Goal: Transaction & Acquisition: Obtain resource

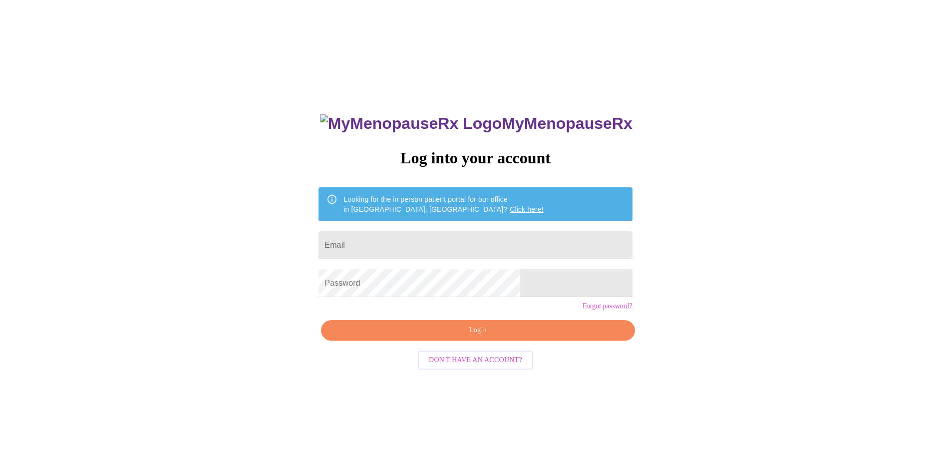
click at [441, 233] on input "Email" at bounding box center [476, 245] width 314 height 28
type input "[PERSON_NAME][EMAIL_ADDRESS][DOMAIN_NAME]"
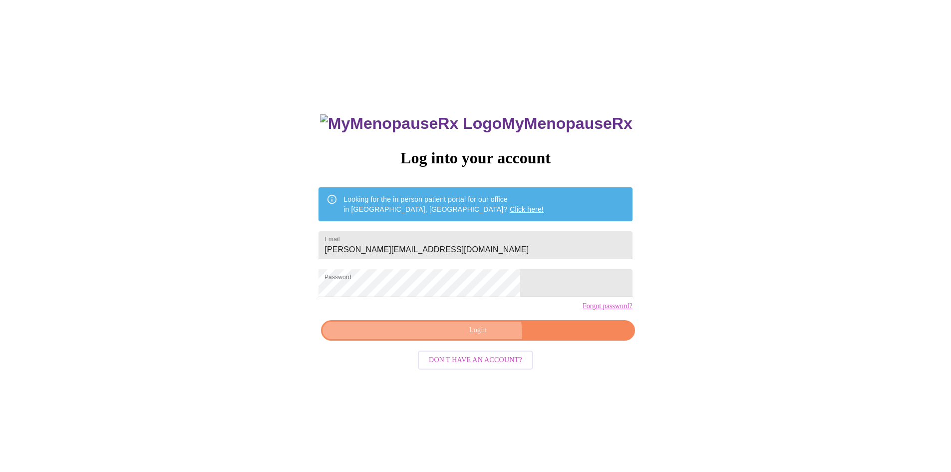
click at [467, 337] on span "Login" at bounding box center [478, 330] width 291 height 12
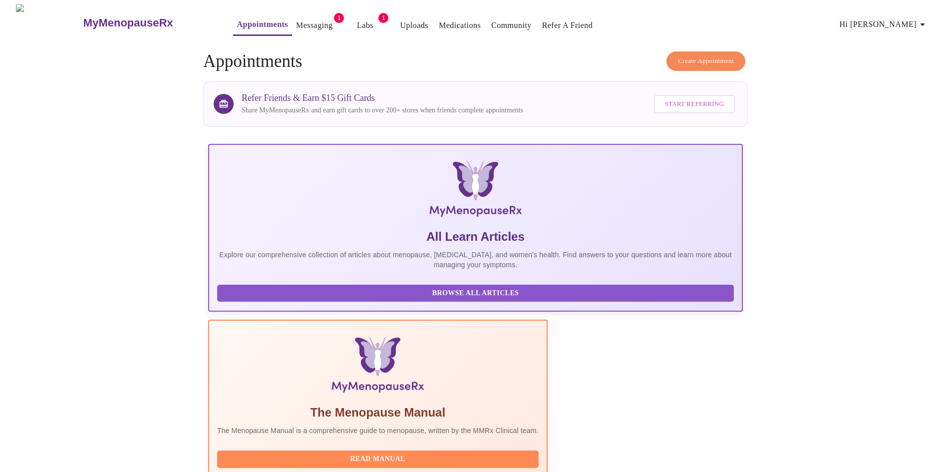
click at [357, 18] on link "Labs" at bounding box center [365, 25] width 16 height 14
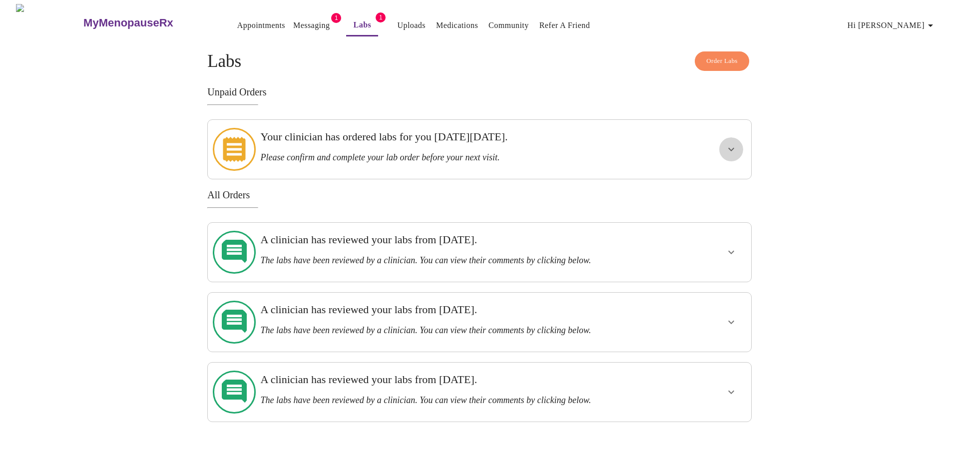
click at [721, 143] on button "show more" at bounding box center [731, 149] width 24 height 24
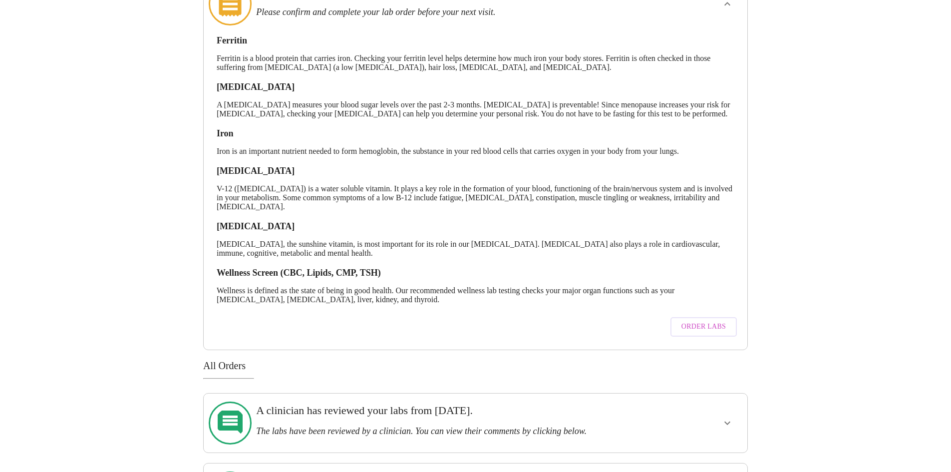
scroll to position [150, 0]
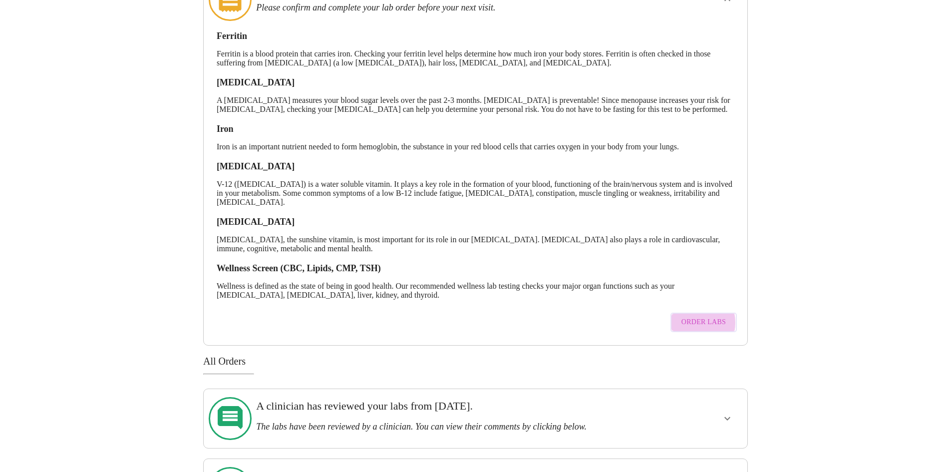
click at [693, 329] on span "Order Labs" at bounding box center [704, 322] width 44 height 12
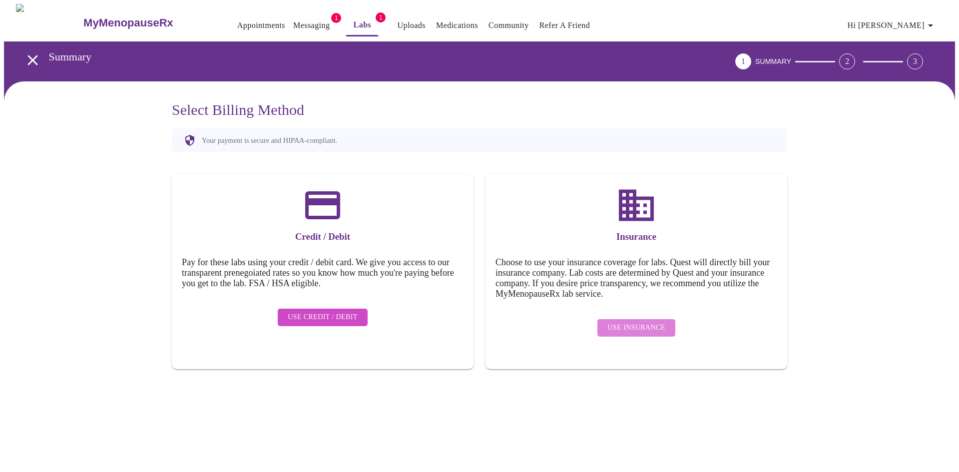
click at [654, 322] on span "Use Insurance" at bounding box center [635, 328] width 57 height 12
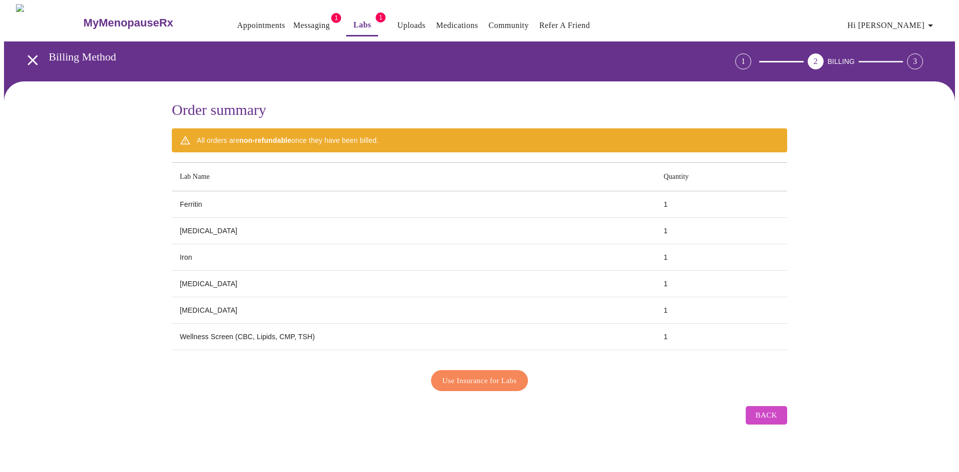
click at [509, 376] on span "Use Insurance for Labs" at bounding box center [479, 380] width 74 height 13
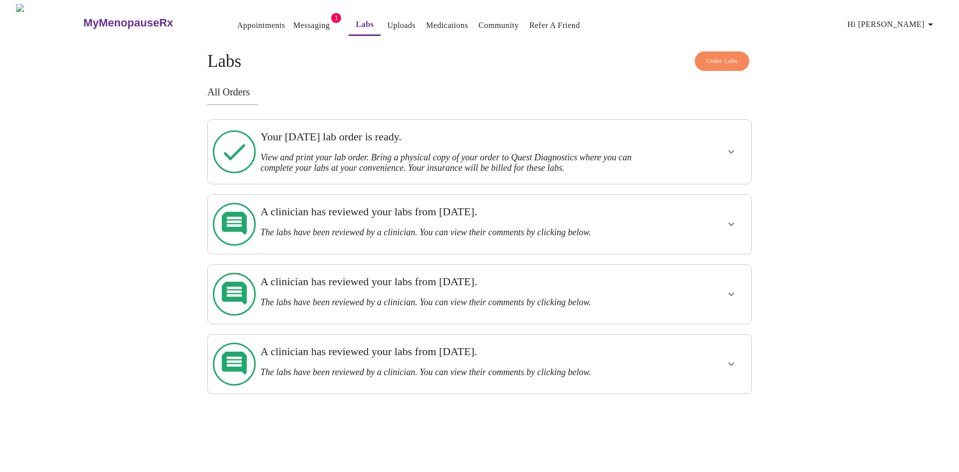
click at [728, 157] on button "show more" at bounding box center [731, 152] width 24 height 24
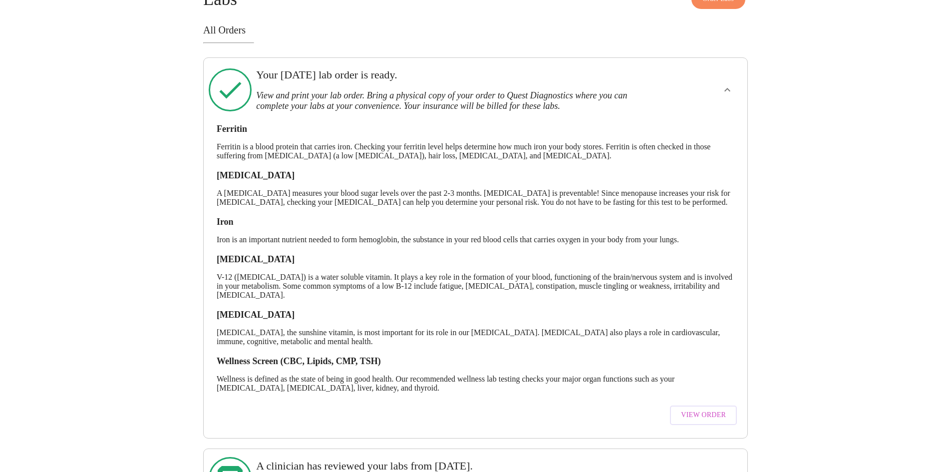
scroll to position [50, 0]
